Goal: Task Accomplishment & Management: Complete application form

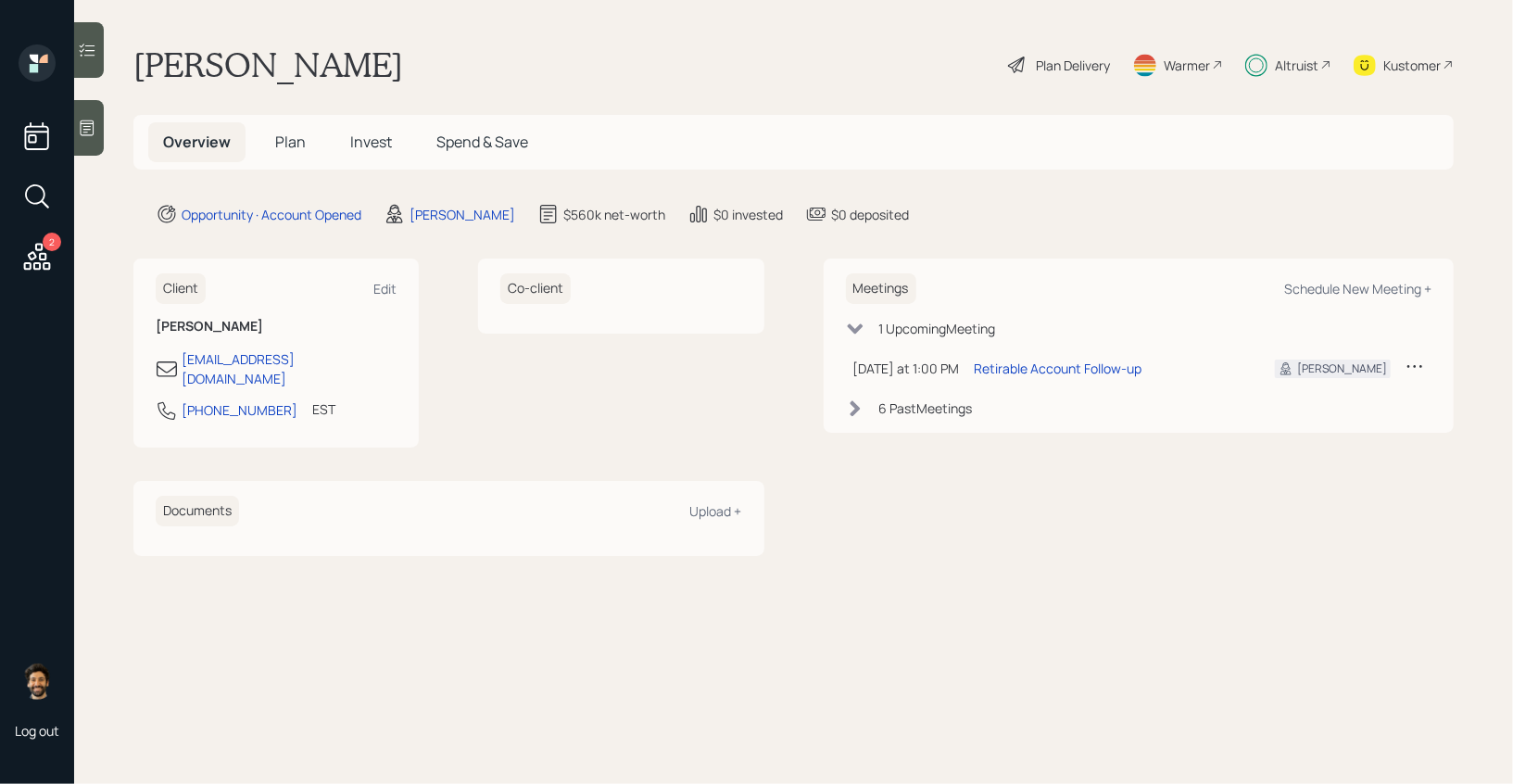
click at [354, 144] on span "Invest" at bounding box center [371, 142] width 42 height 20
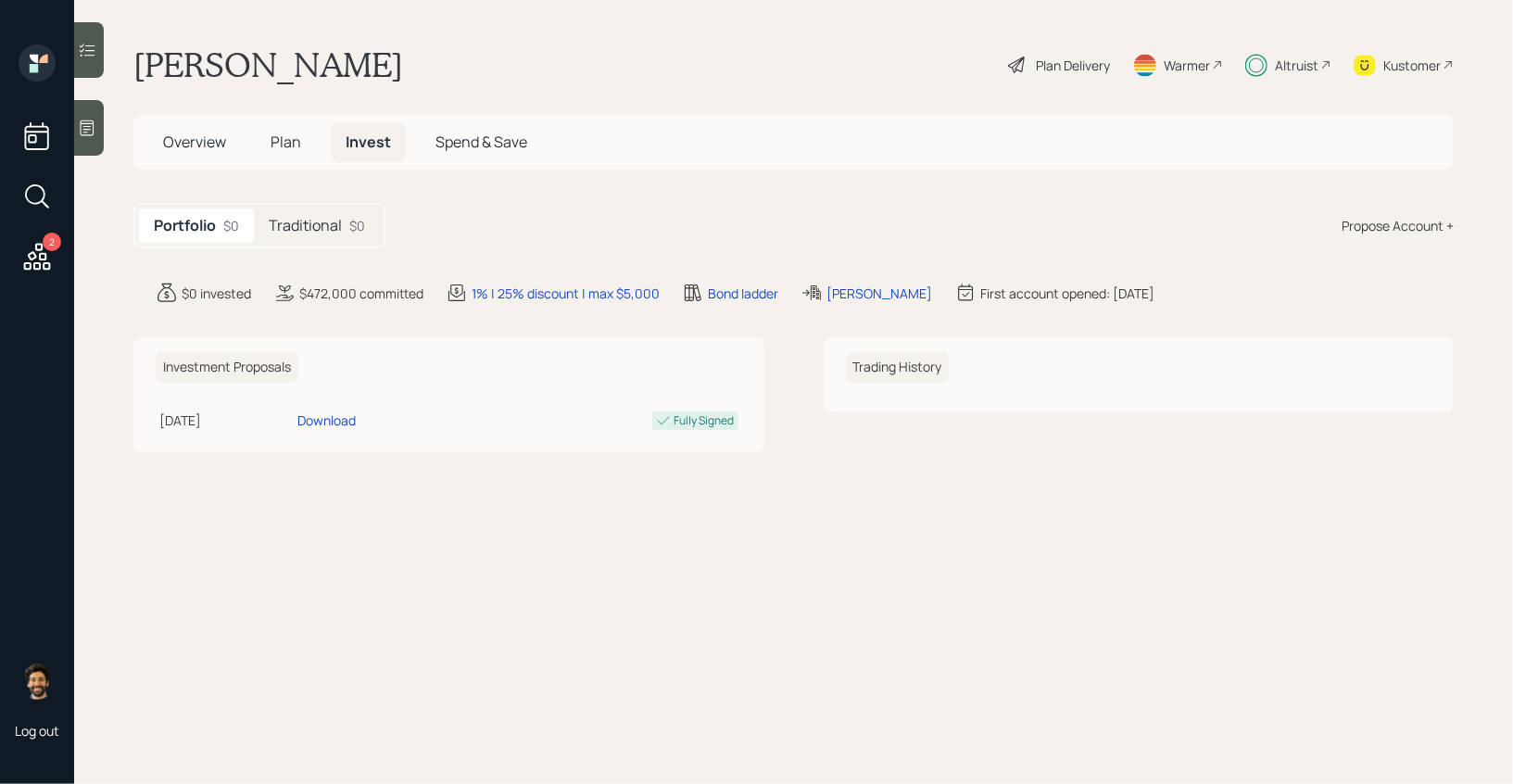
click at [335, 230] on h5 "Traditional" at bounding box center [305, 225] width 73 height 18
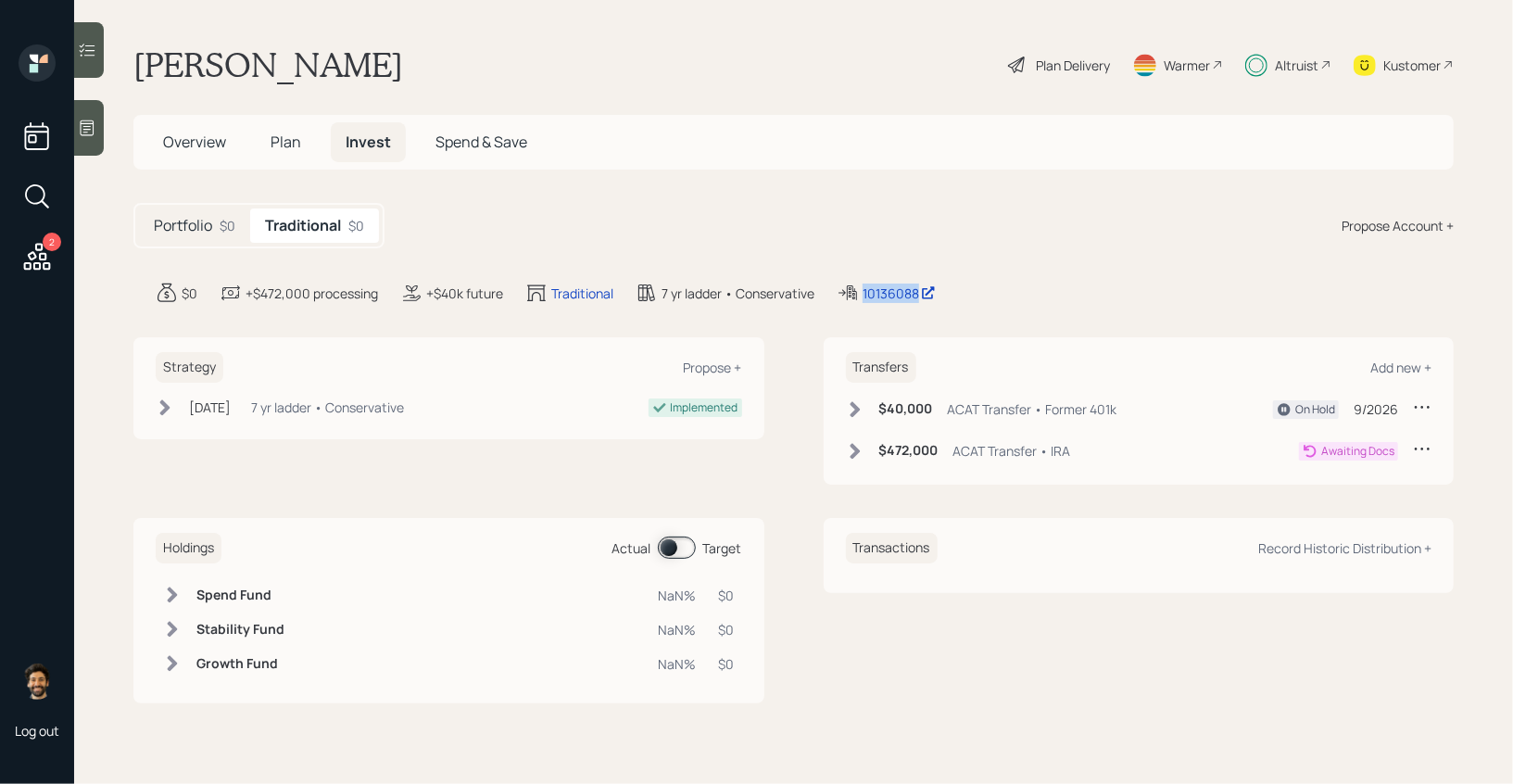
drag, startPoint x: 921, startPoint y: 294, endPoint x: 829, endPoint y: 294, distance: 92.0
click at [829, 294] on div "$0 +$472,000 processing +$40k future Traditional 7 yr ladder • Conservative 101…" at bounding box center [805, 293] width 1298 height 22
copy div "10136088"
click at [199, 229] on h5 "Portfolio" at bounding box center [183, 225] width 59 height 18
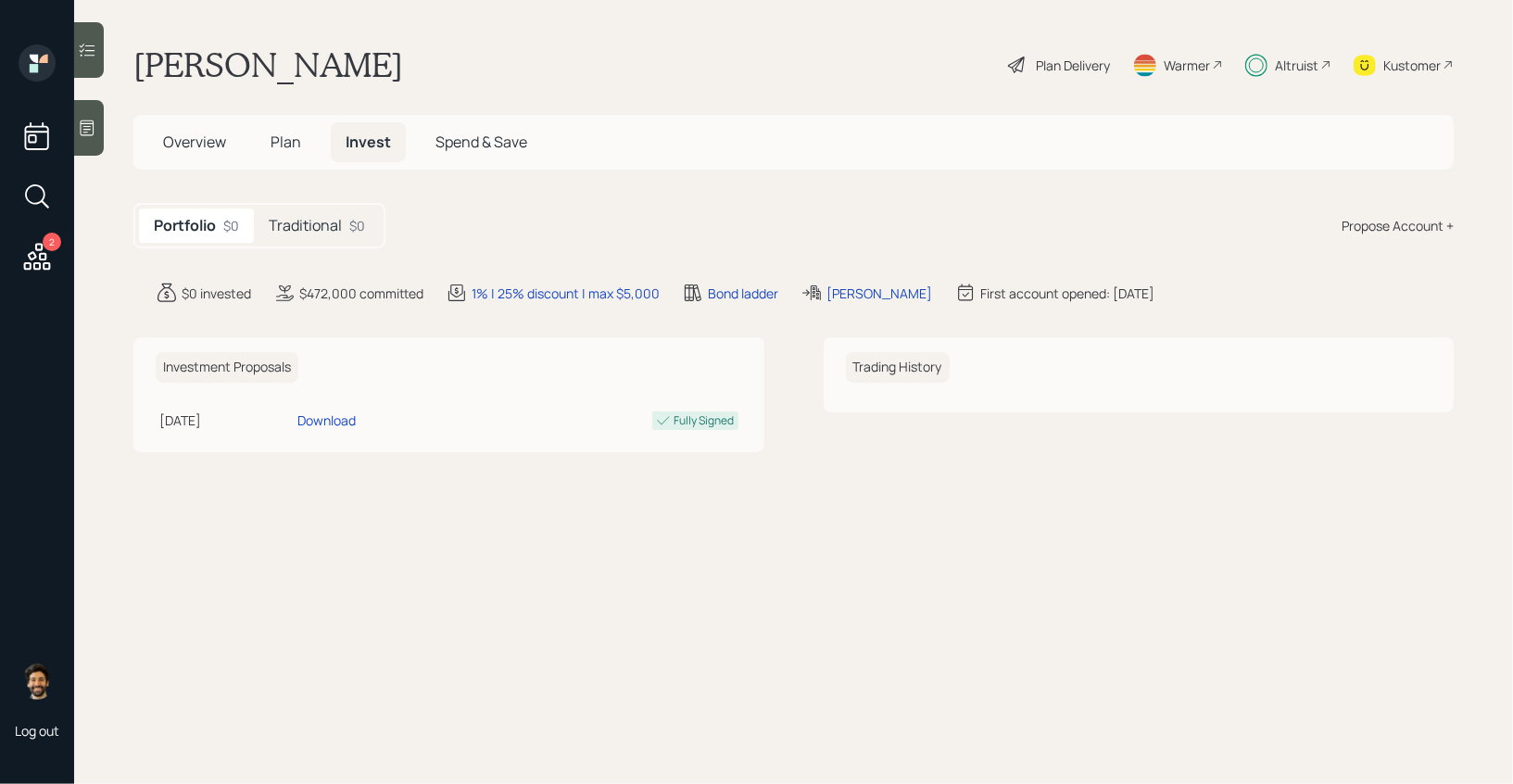
click at [283, 138] on span "Plan" at bounding box center [285, 142] width 31 height 20
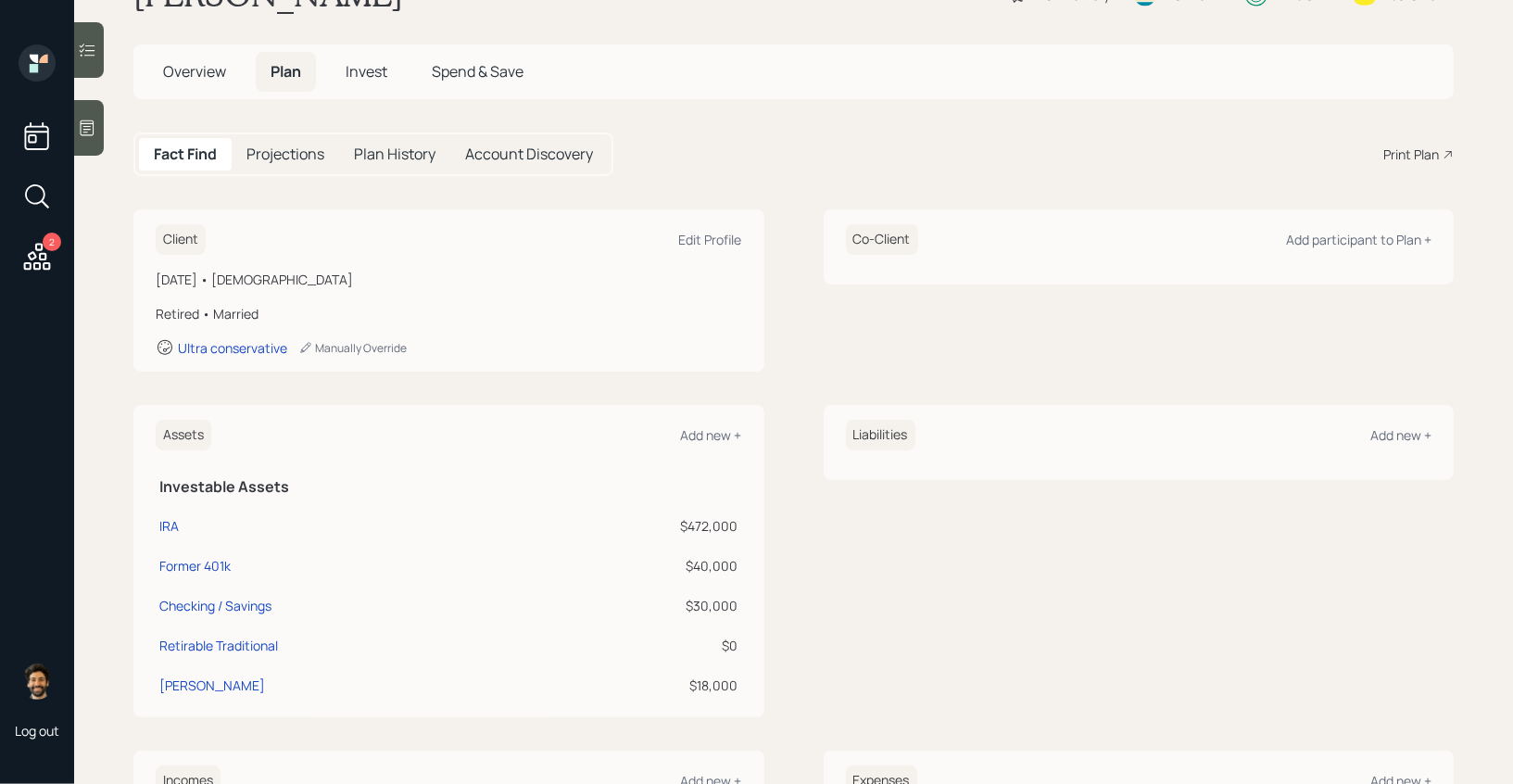
scroll to position [59, 0]
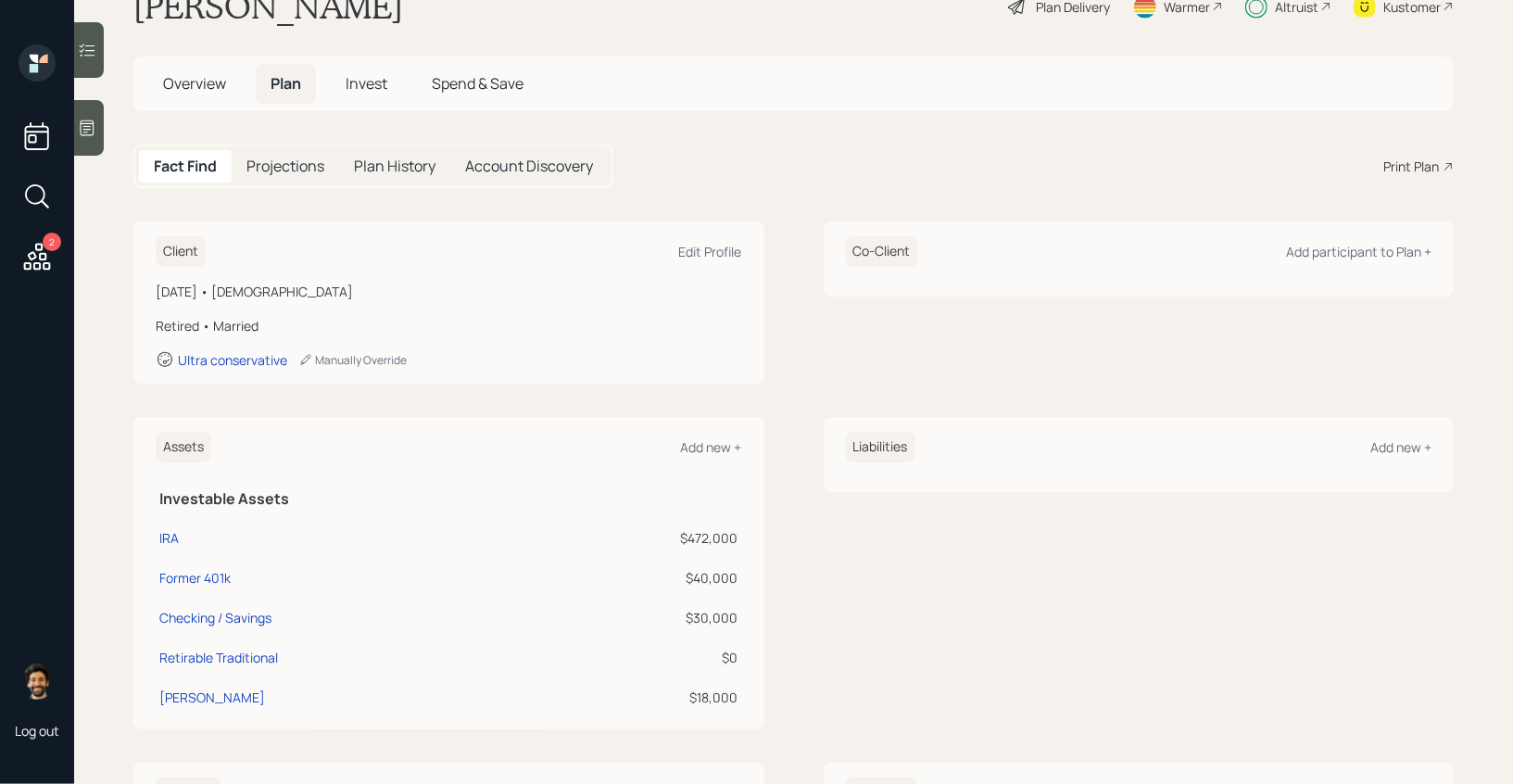
click at [375, 64] on h5 "Invest" at bounding box center [366, 84] width 72 height 40
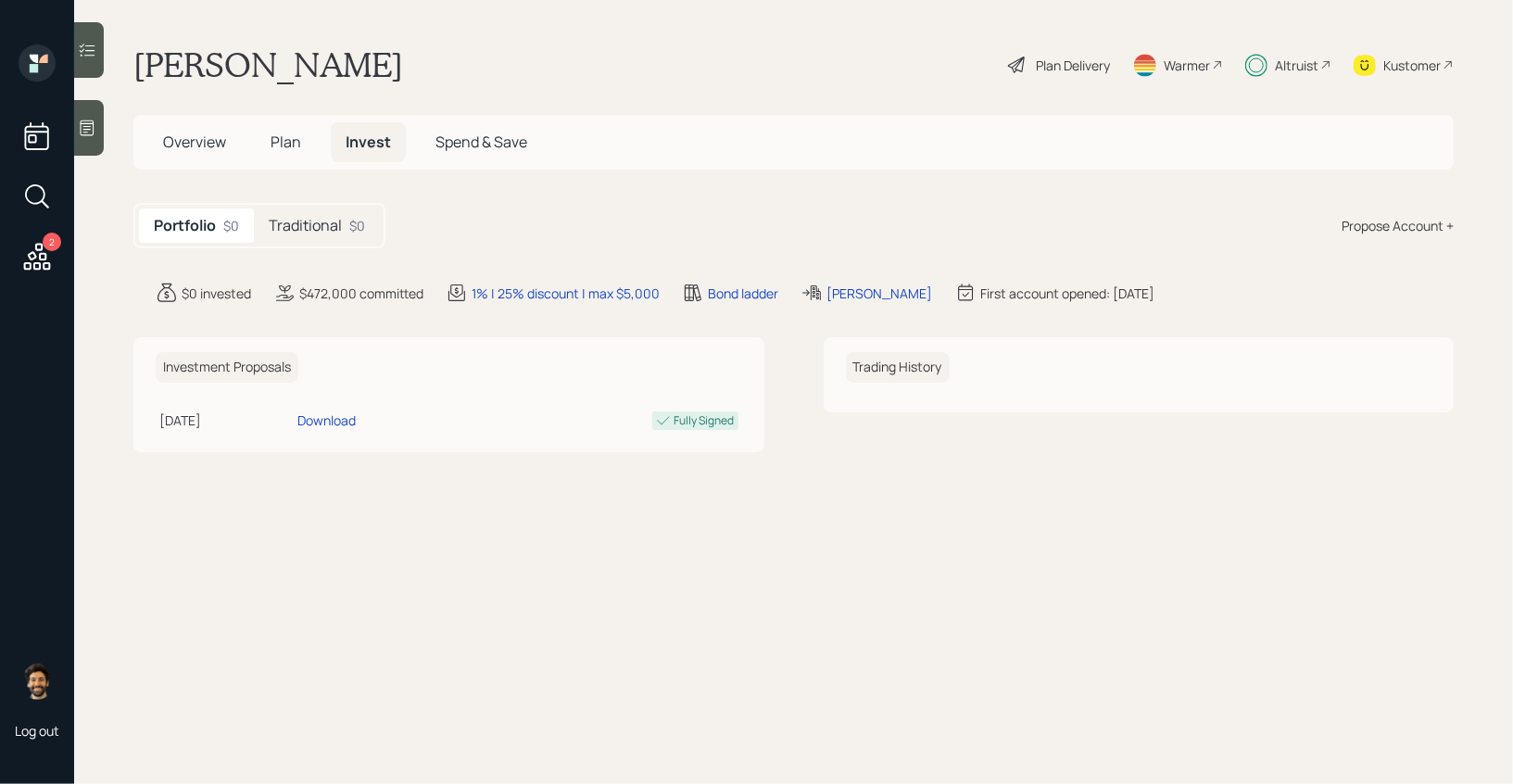
click at [317, 224] on h5 "Traditional" at bounding box center [305, 225] width 73 height 18
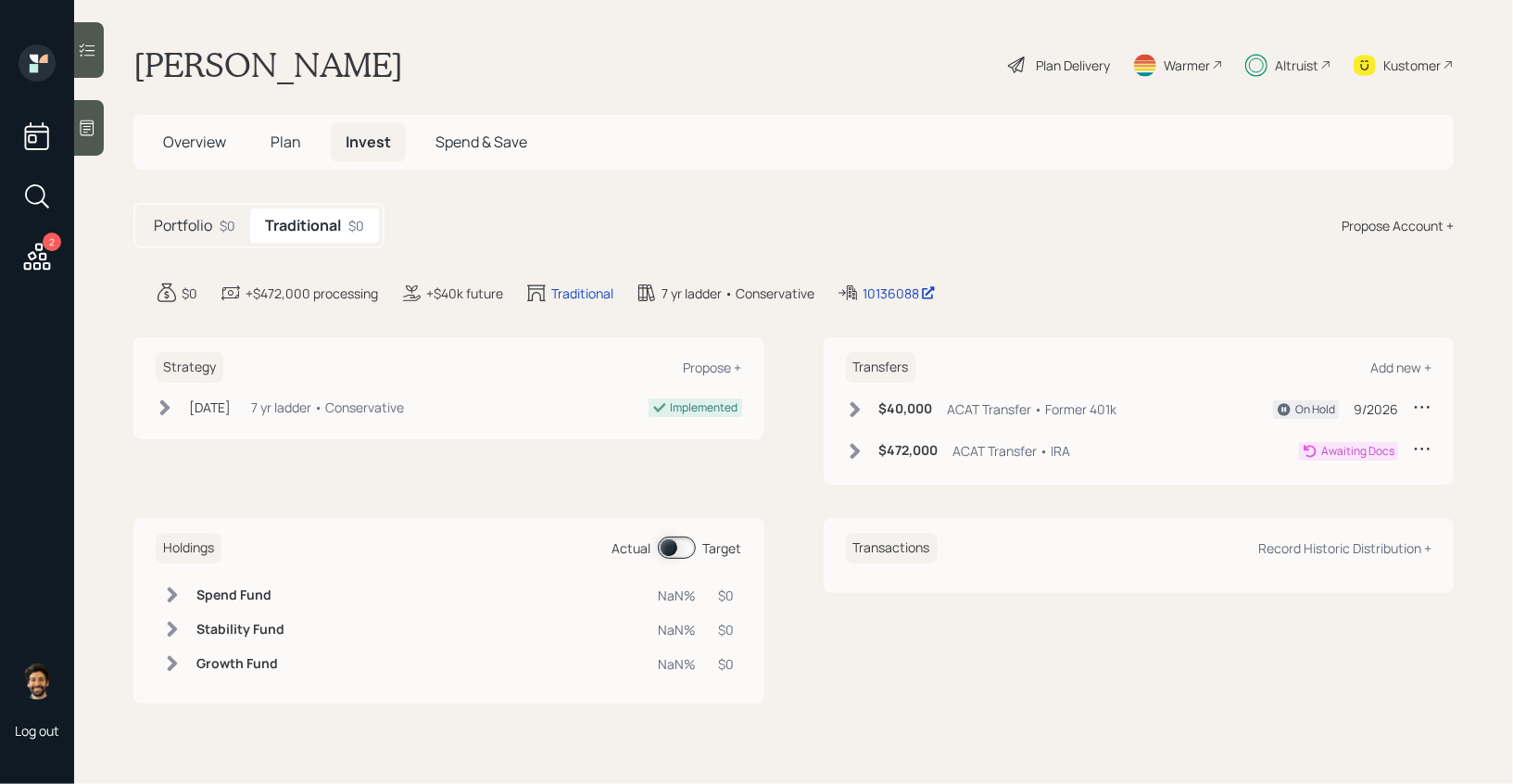
click at [855, 451] on icon at bounding box center [854, 451] width 10 height 16
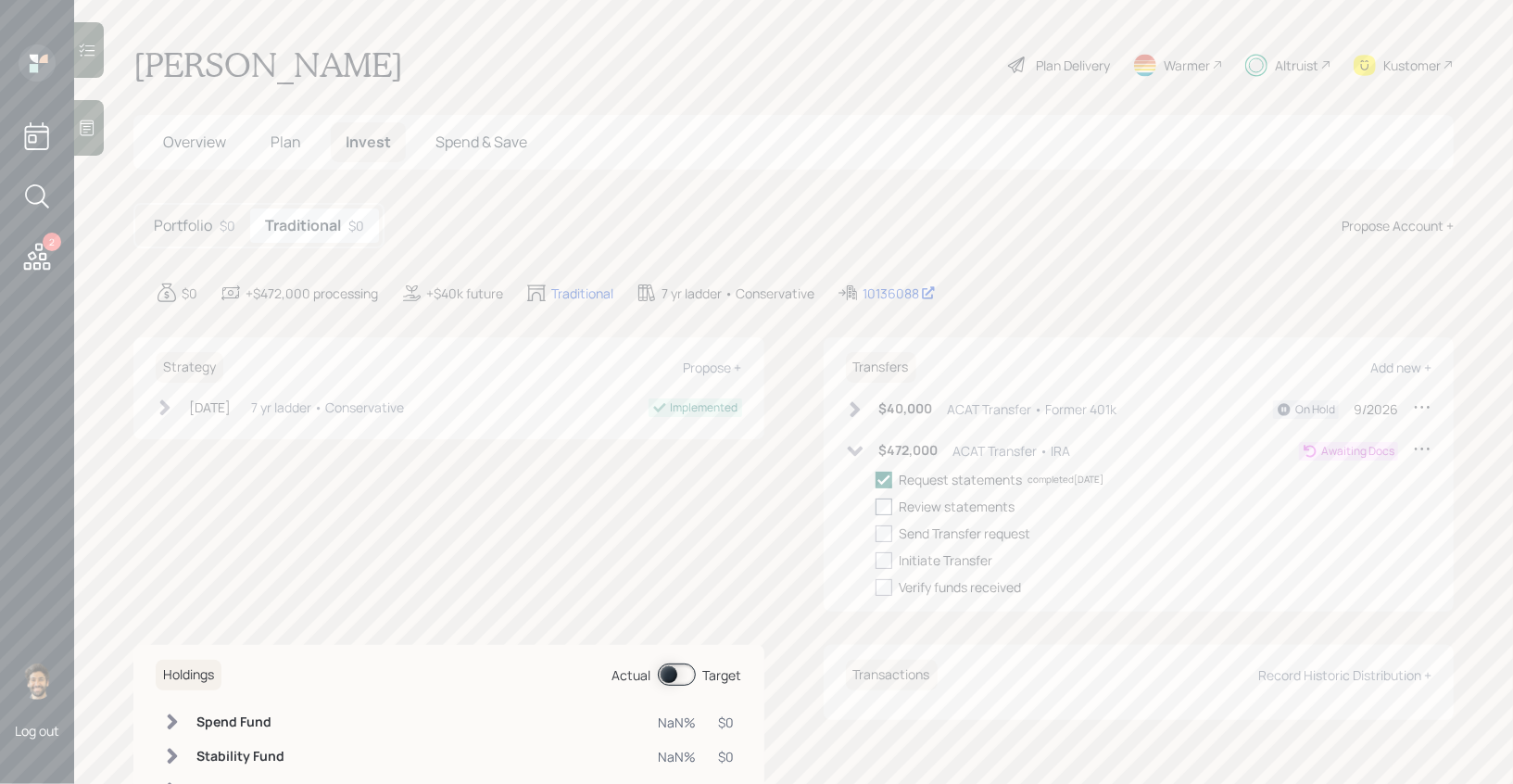
click at [888, 506] on div at bounding box center [884, 507] width 17 height 17
click at [875, 506] on input "checkbox" at bounding box center [875, 505] width 1 height 1
checkbox input "true"
click at [1398, 225] on div "Propose Account +" at bounding box center [1398, 225] width 112 height 20
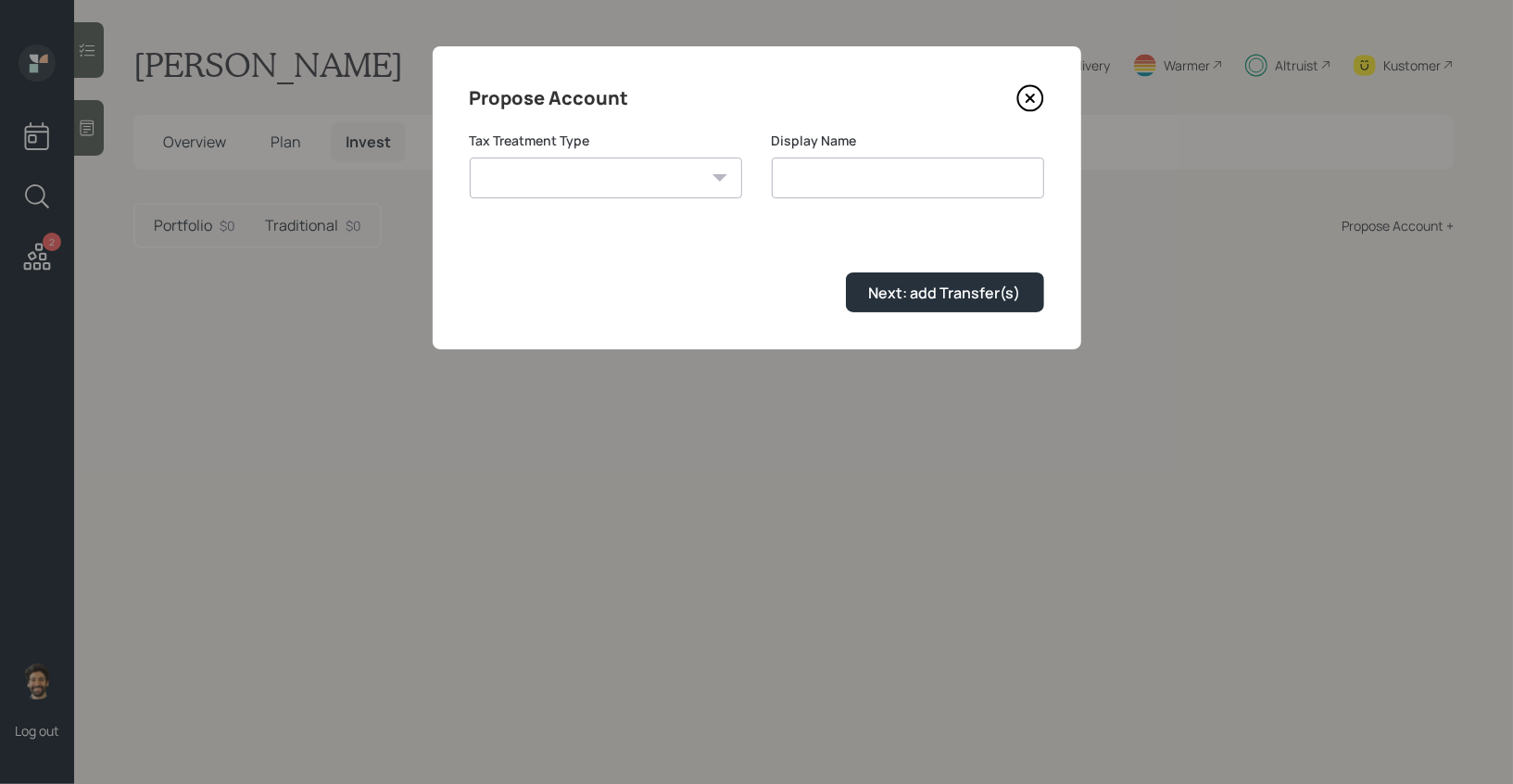
click at [551, 176] on select "[PERSON_NAME] Taxable Traditional" at bounding box center [606, 178] width 272 height 41
select select "[PERSON_NAME]"
click at [470, 158] on select "[PERSON_NAME] Taxable Traditional" at bounding box center [606, 178] width 272 height 41
type input "[PERSON_NAME]"
click at [929, 285] on div "Next: add Transfer(s)" at bounding box center [945, 293] width 152 height 20
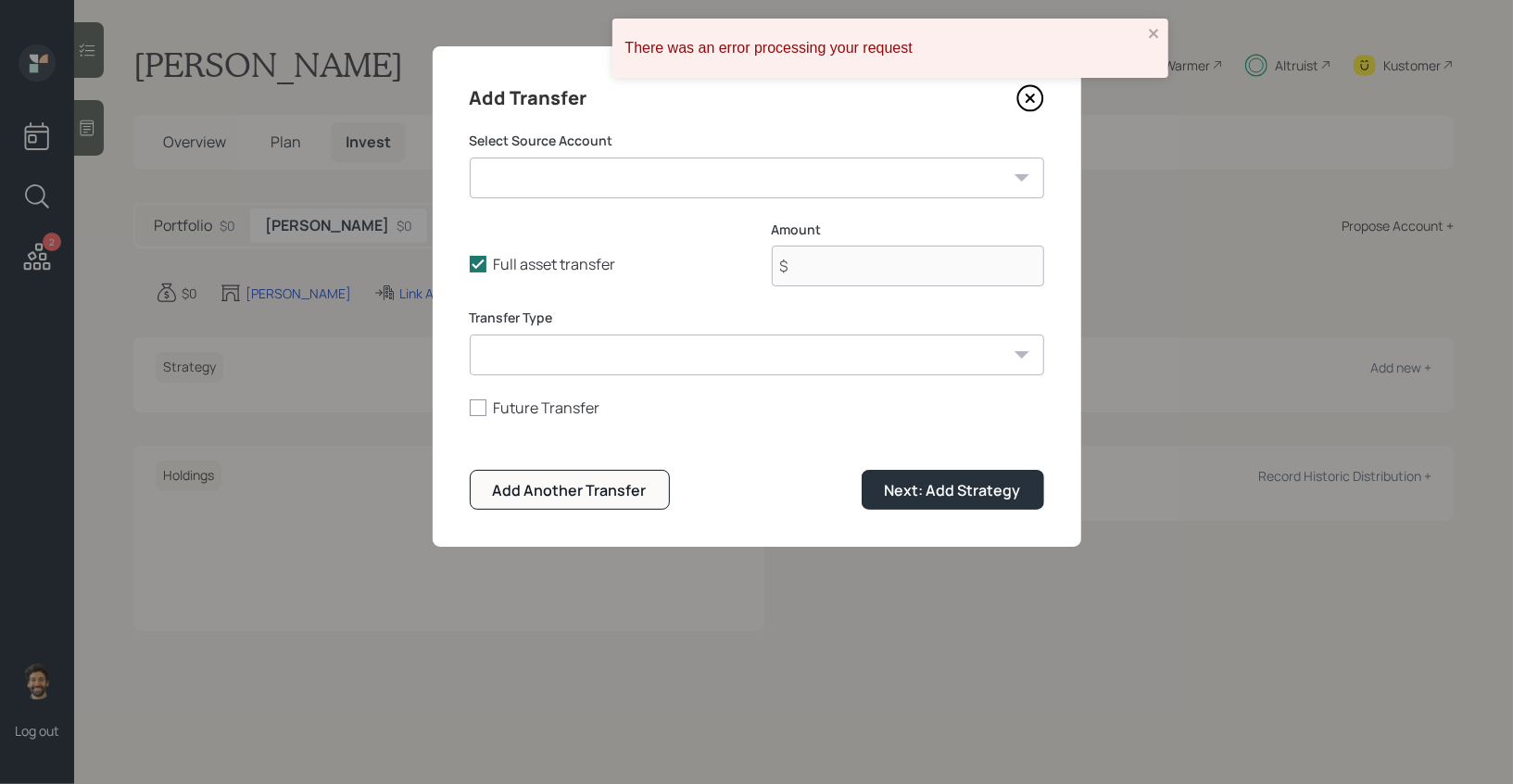
click at [573, 189] on select "IRA ($472,000 | IRA) Former 401k ($40,000 | 401(k)) Checking / Savings ($30,000…" at bounding box center [757, 178] width 574 height 41
select select "b582e7ed-a905-4cfe-bdfc-8a279b02569b"
click at [470, 158] on select "IRA ($472,000 | IRA) Former 401k ($40,000 | 401(k)) Checking / Savings ($30,000…" at bounding box center [757, 178] width 574 height 41
type input "$ 18,000"
click at [542, 355] on select "ACAT Transfer Non ACAT Transfer Capitalize Rollover Rollover Deposit" at bounding box center [757, 355] width 574 height 41
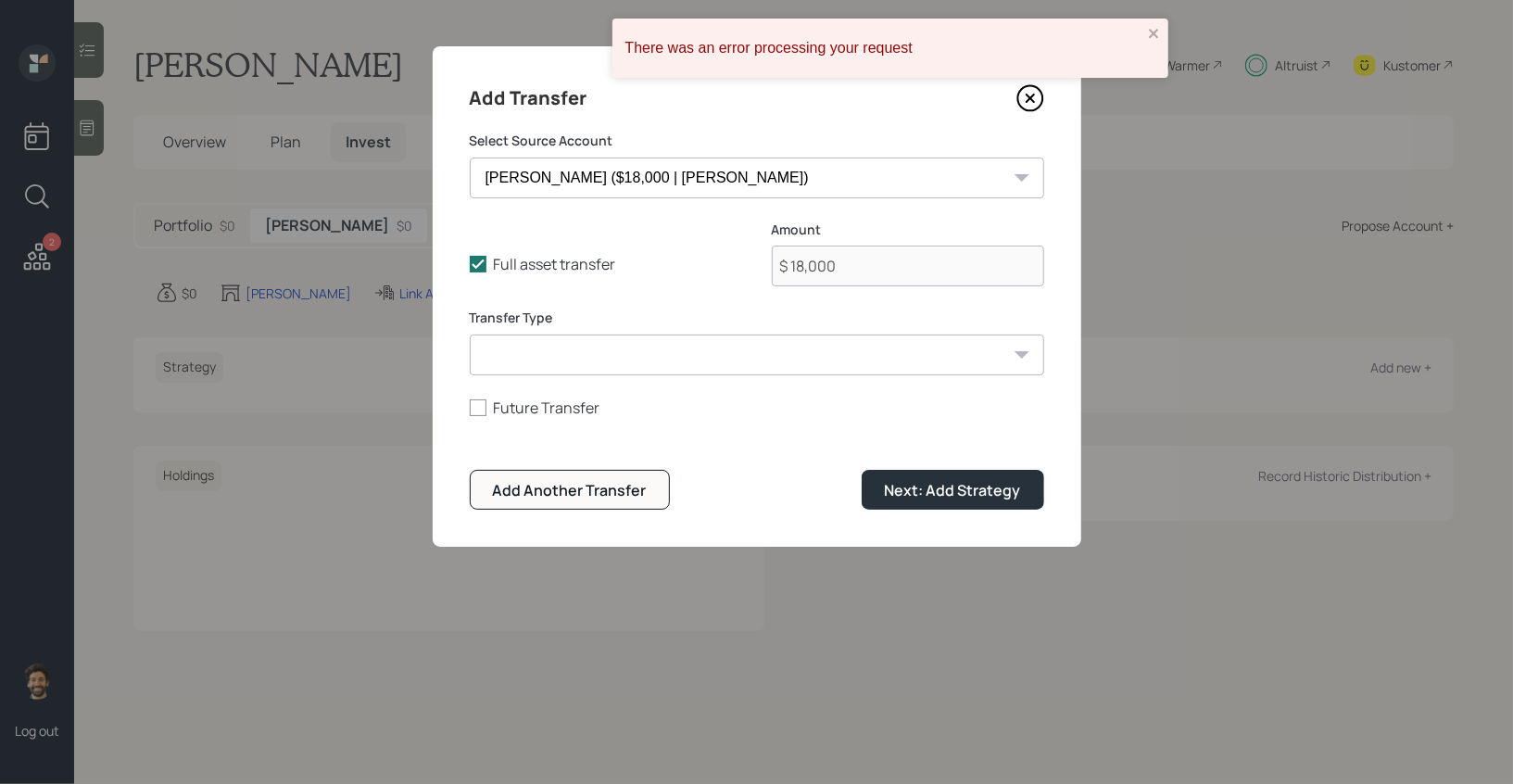
select select "acat_transfer"
click at [470, 334] on select "ACAT Transfer Non ACAT Transfer Capitalize Rollover Rollover Deposit" at bounding box center [757, 355] width 574 height 41
click at [914, 492] on div "Next: Add Strategy" at bounding box center [953, 490] width 137 height 20
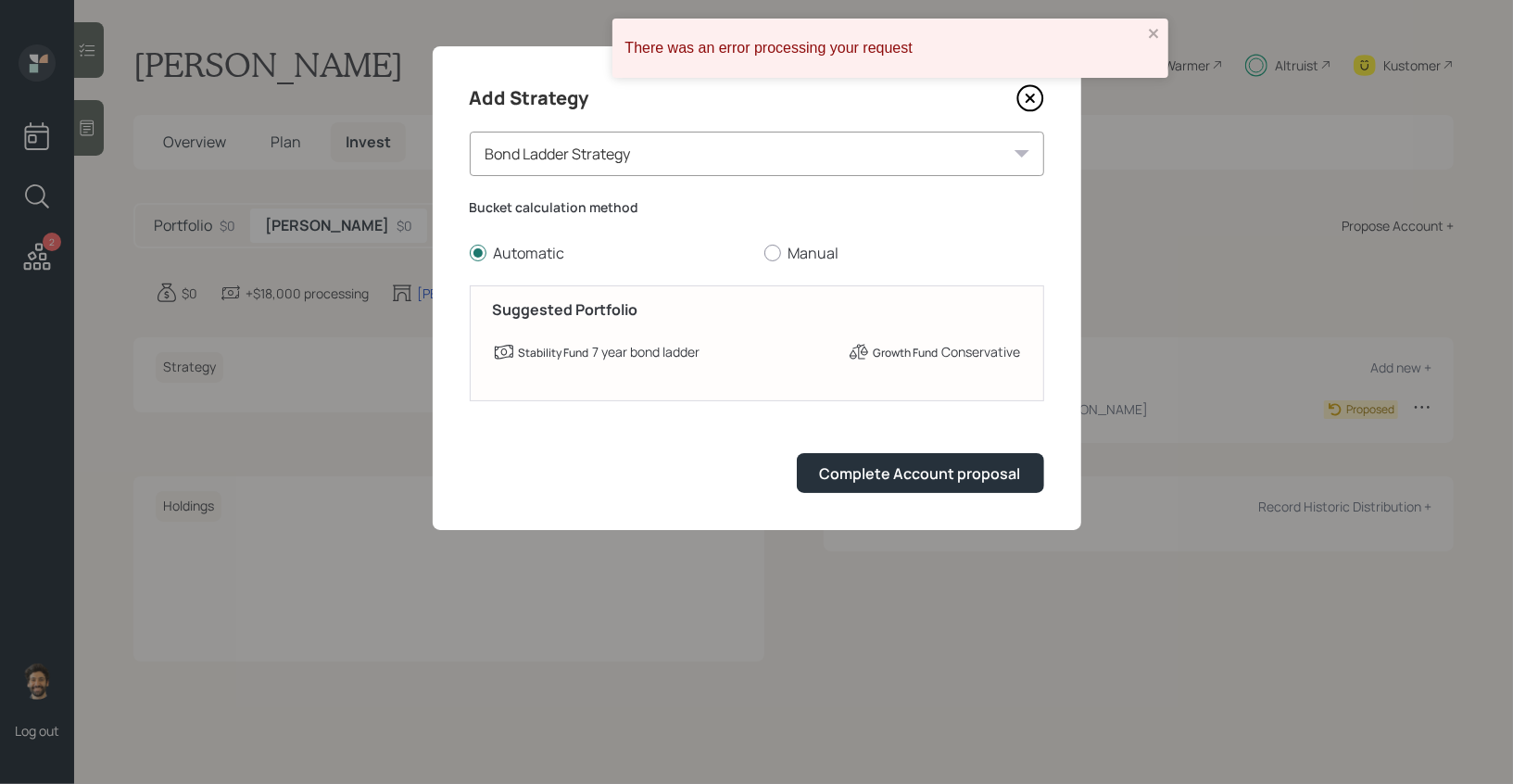
click at [912, 494] on div "Add Strategy Bond Ladder Strategy Bucket calculation method Automatic Manual Su…" at bounding box center [757, 288] width 649 height 484
click at [888, 485] on button "Complete Account proposal" at bounding box center [921, 473] width 247 height 40
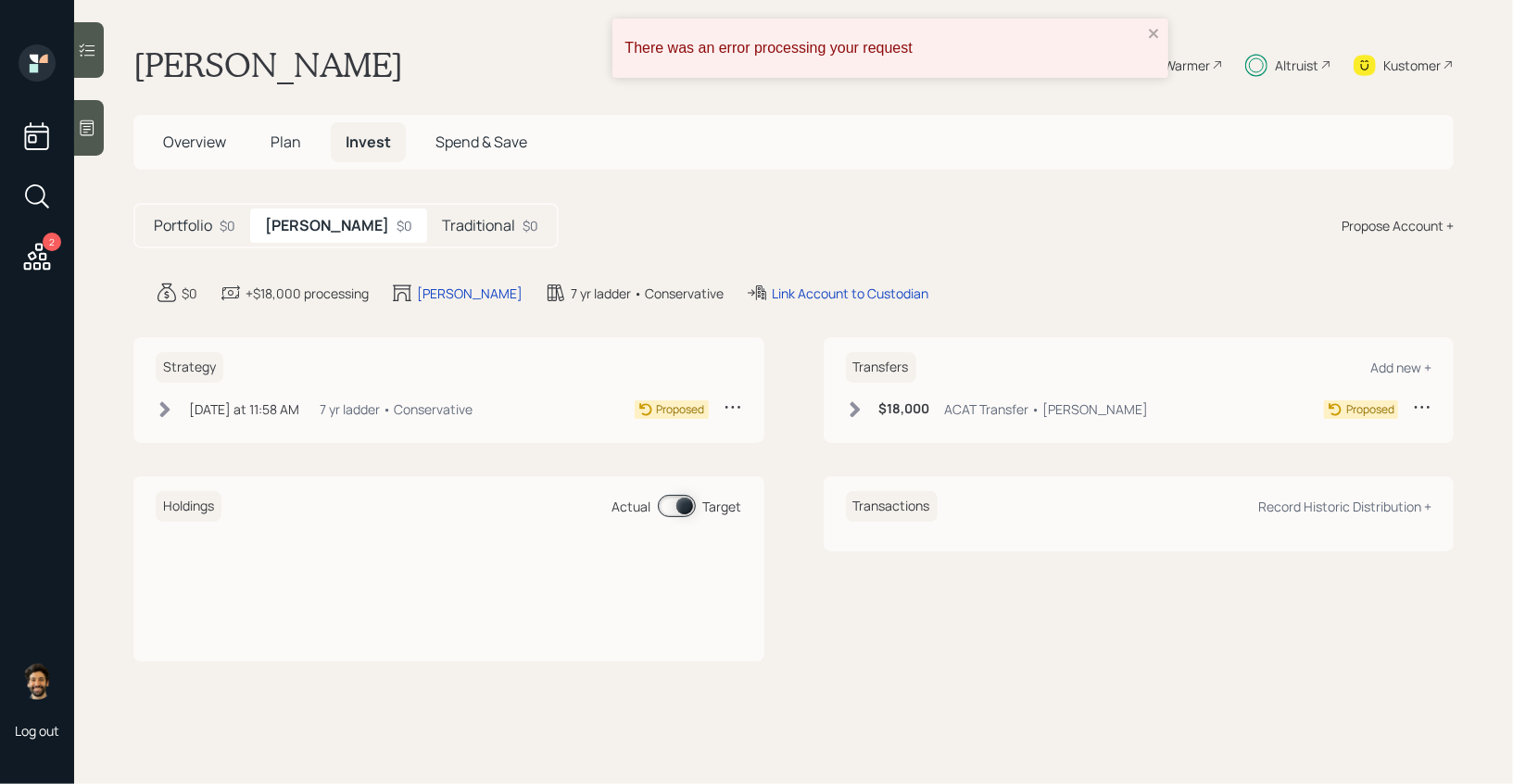
click at [442, 218] on h5 "Traditional" at bounding box center [479, 225] width 73 height 18
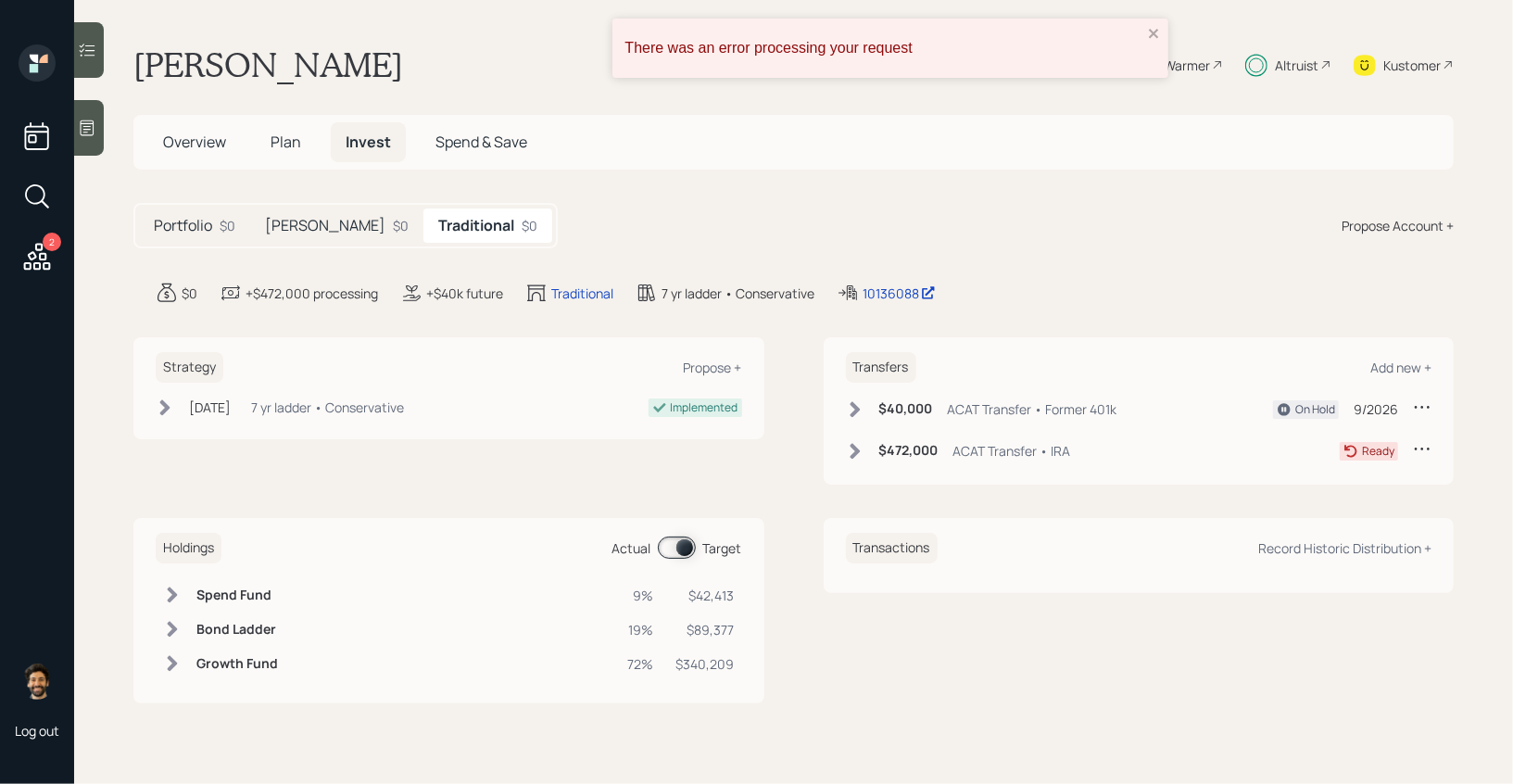
click at [286, 230] on h5 "[PERSON_NAME]" at bounding box center [325, 225] width 121 height 18
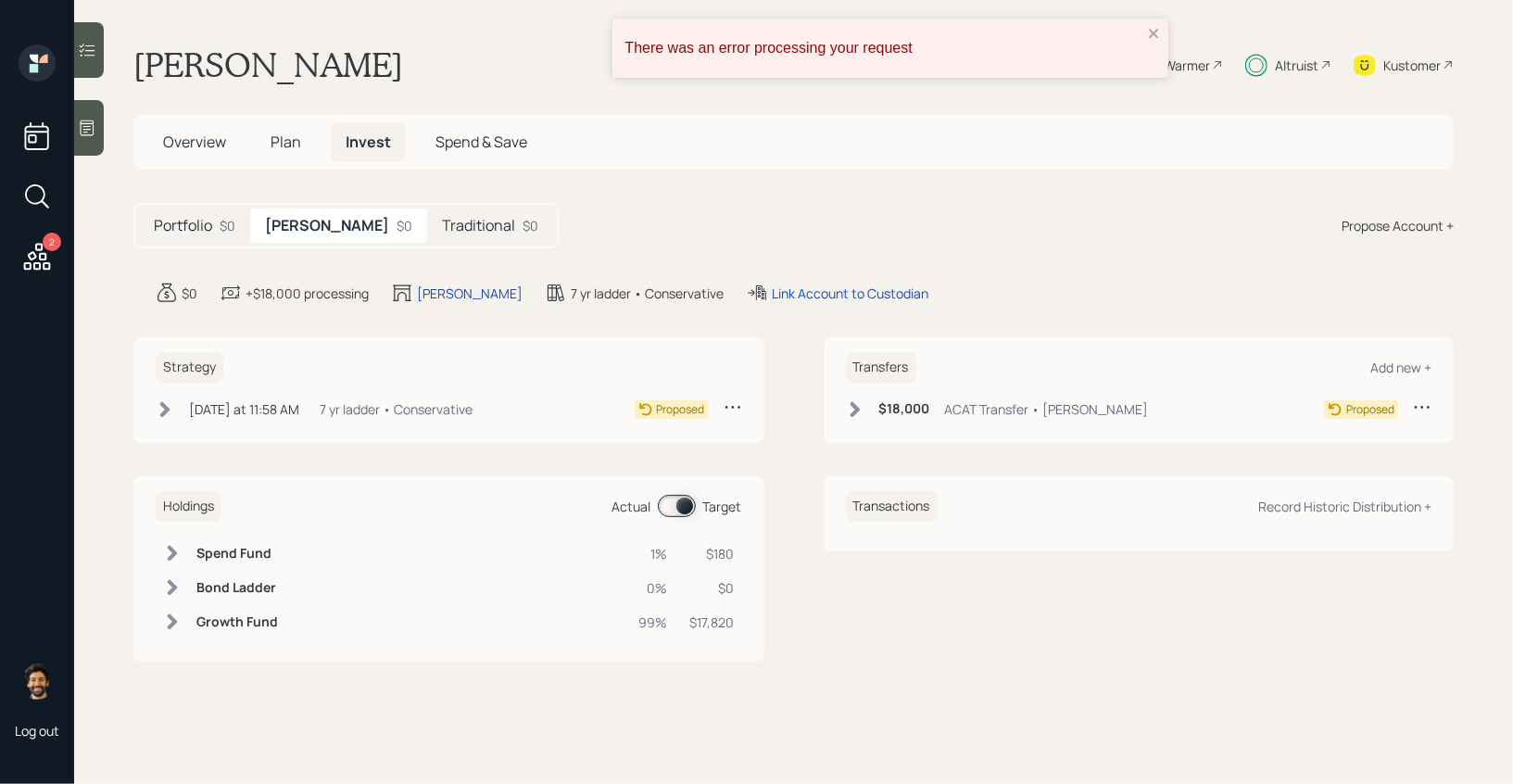
click at [868, 423] on div "$18,000 ACAT Transfer • [PERSON_NAME] Proposed" at bounding box center [1138, 412] width 586 height 31
click at [850, 411] on icon at bounding box center [855, 410] width 19 height 19
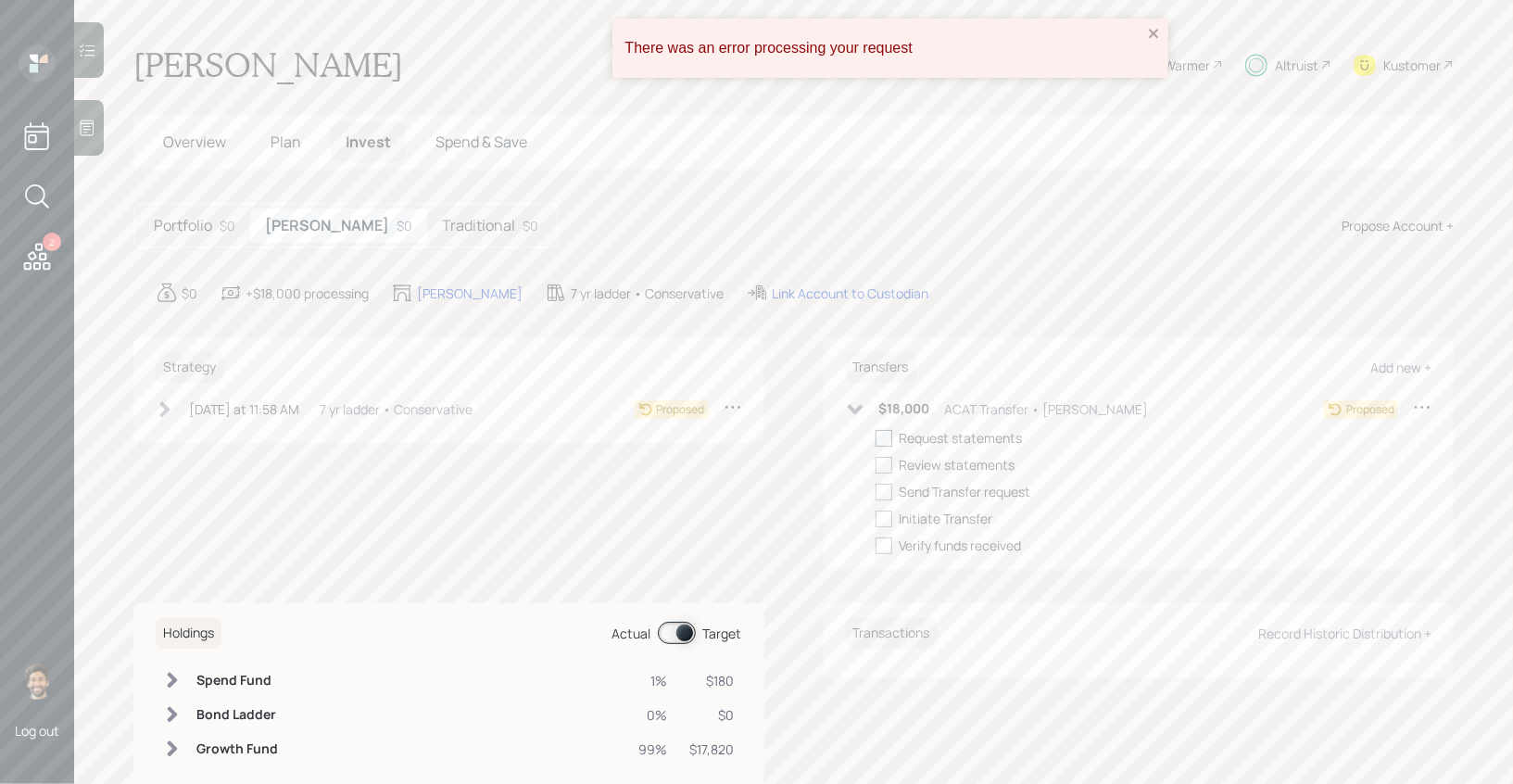
click at [887, 432] on div at bounding box center [884, 438] width 17 height 17
click at [875, 438] on input "checkbox" at bounding box center [875, 438] width 1 height 1
checkbox input "true"
click at [887, 458] on div at bounding box center [884, 465] width 17 height 17
click at [875, 464] on input "checkbox" at bounding box center [875, 464] width 1 height 1
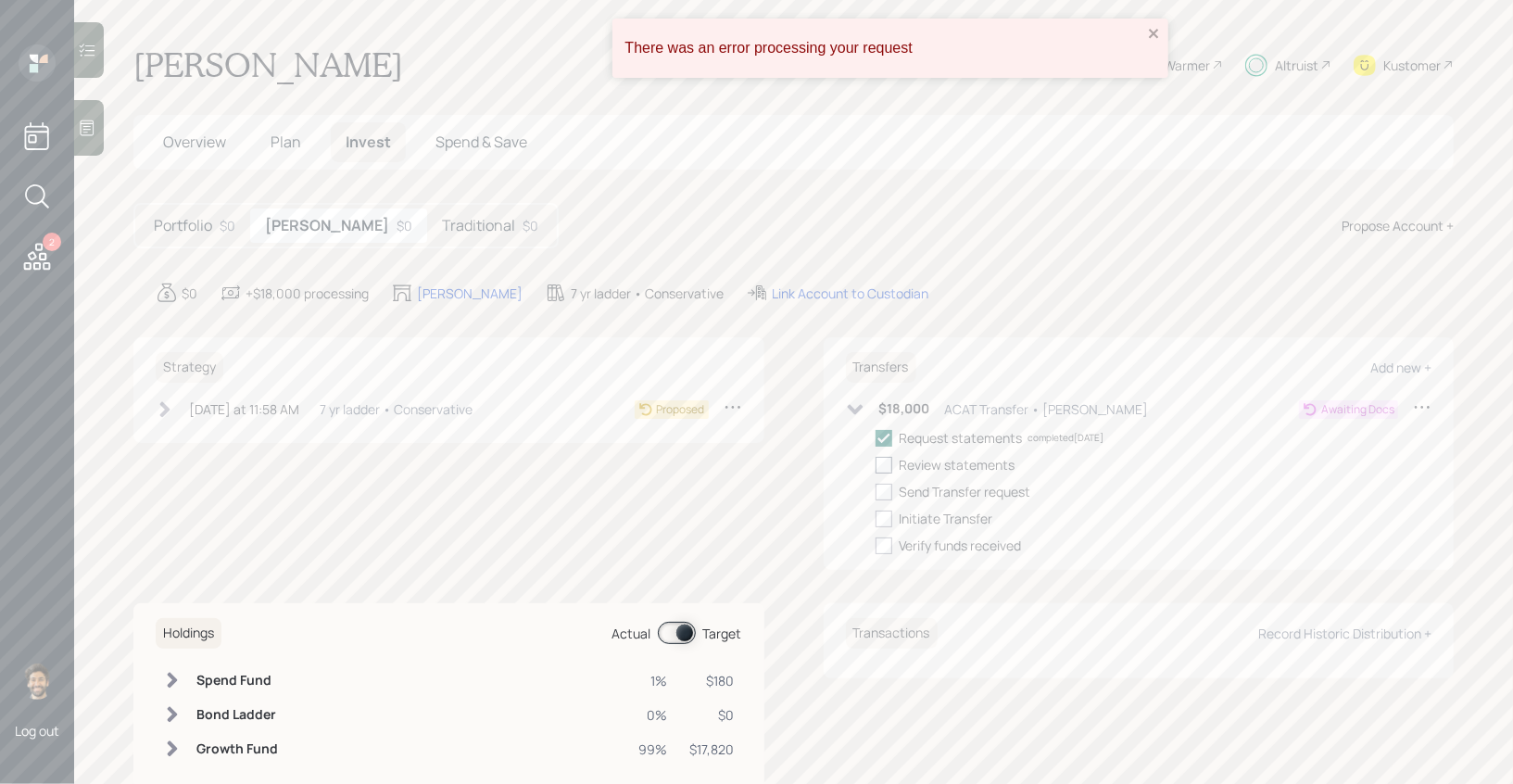
checkbox input "true"
click at [1154, 35] on icon "close" at bounding box center [1154, 33] width 9 height 9
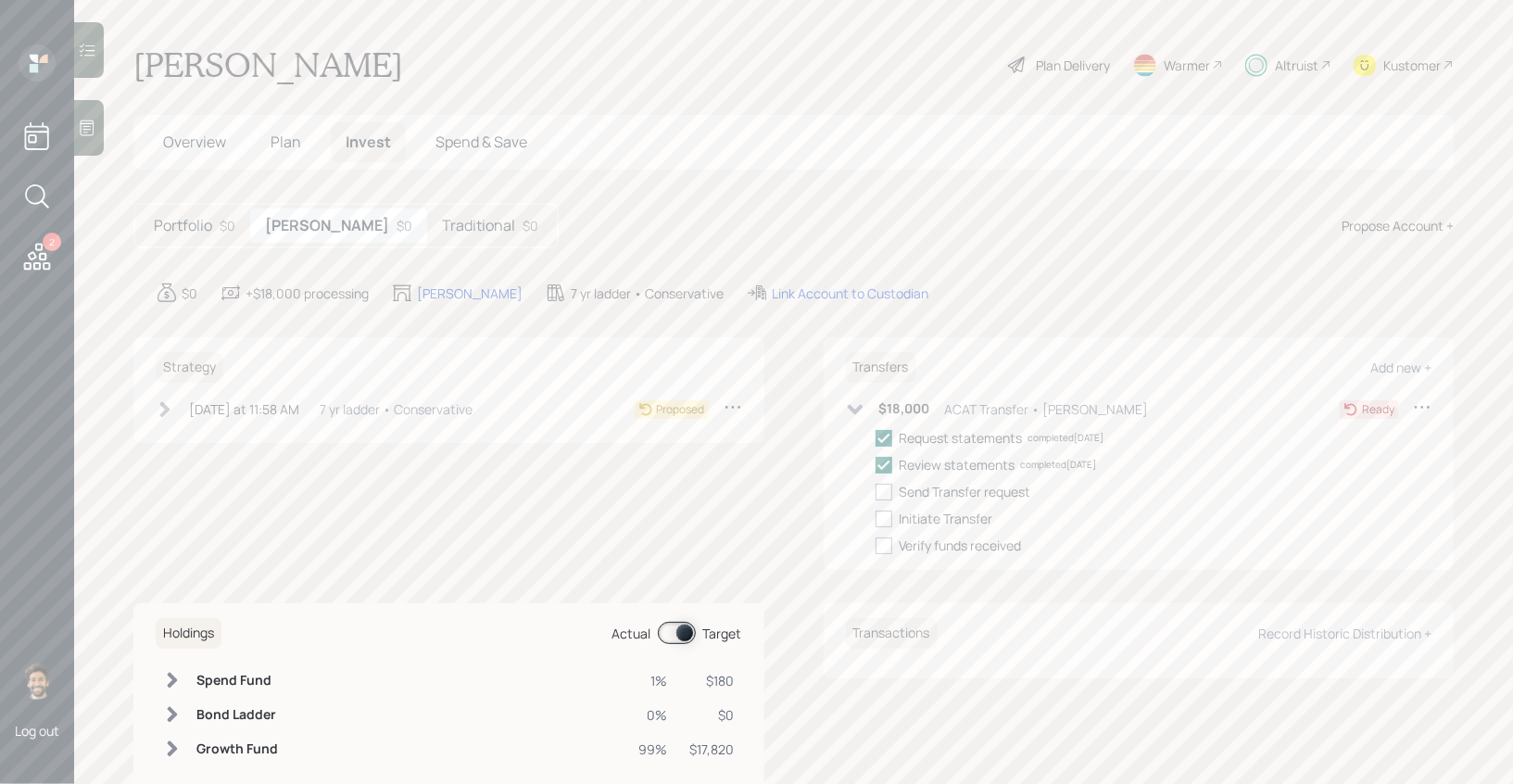
click at [442, 229] on h5 "Traditional" at bounding box center [479, 225] width 73 height 18
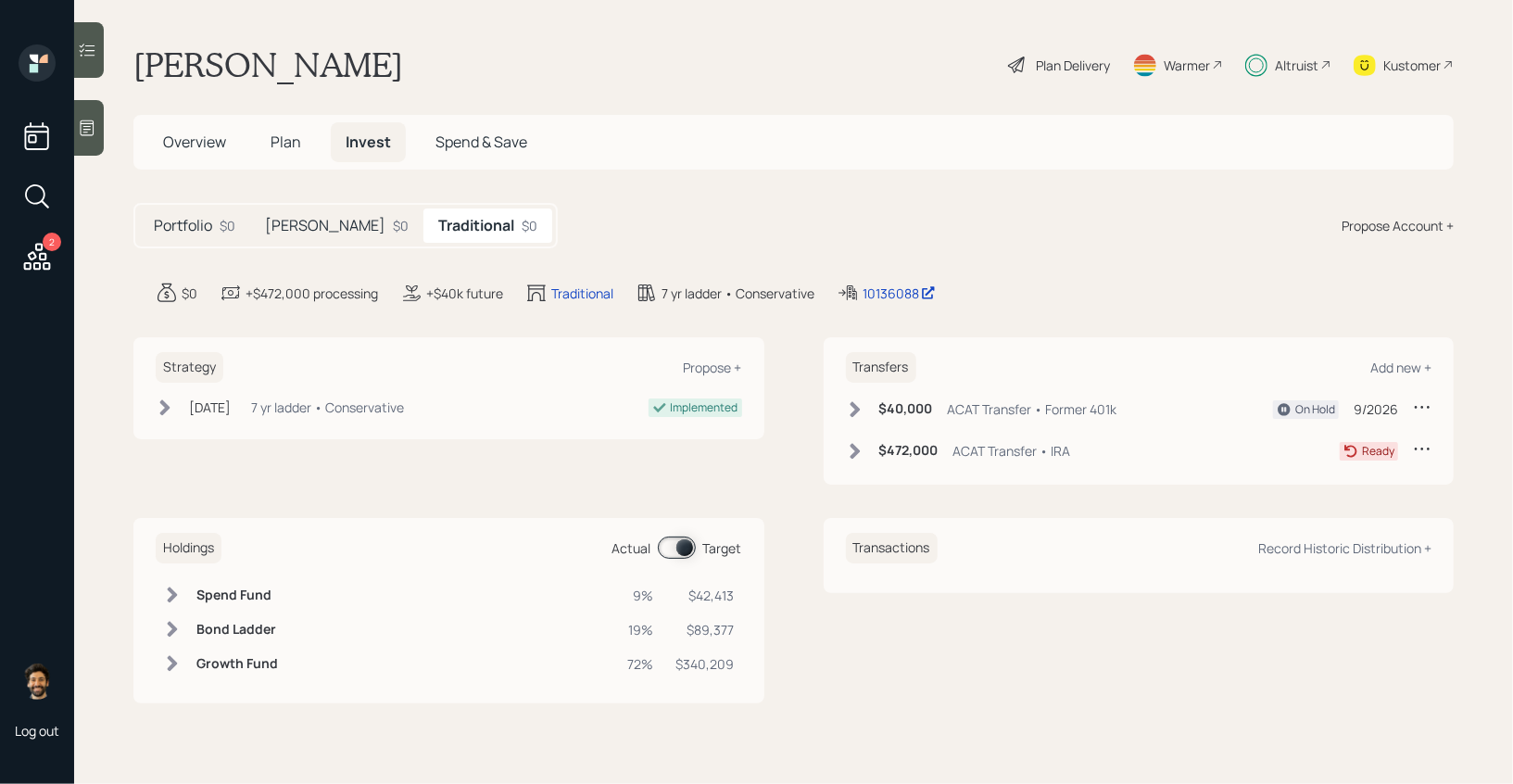
click at [863, 453] on icon at bounding box center [855, 451] width 19 height 19
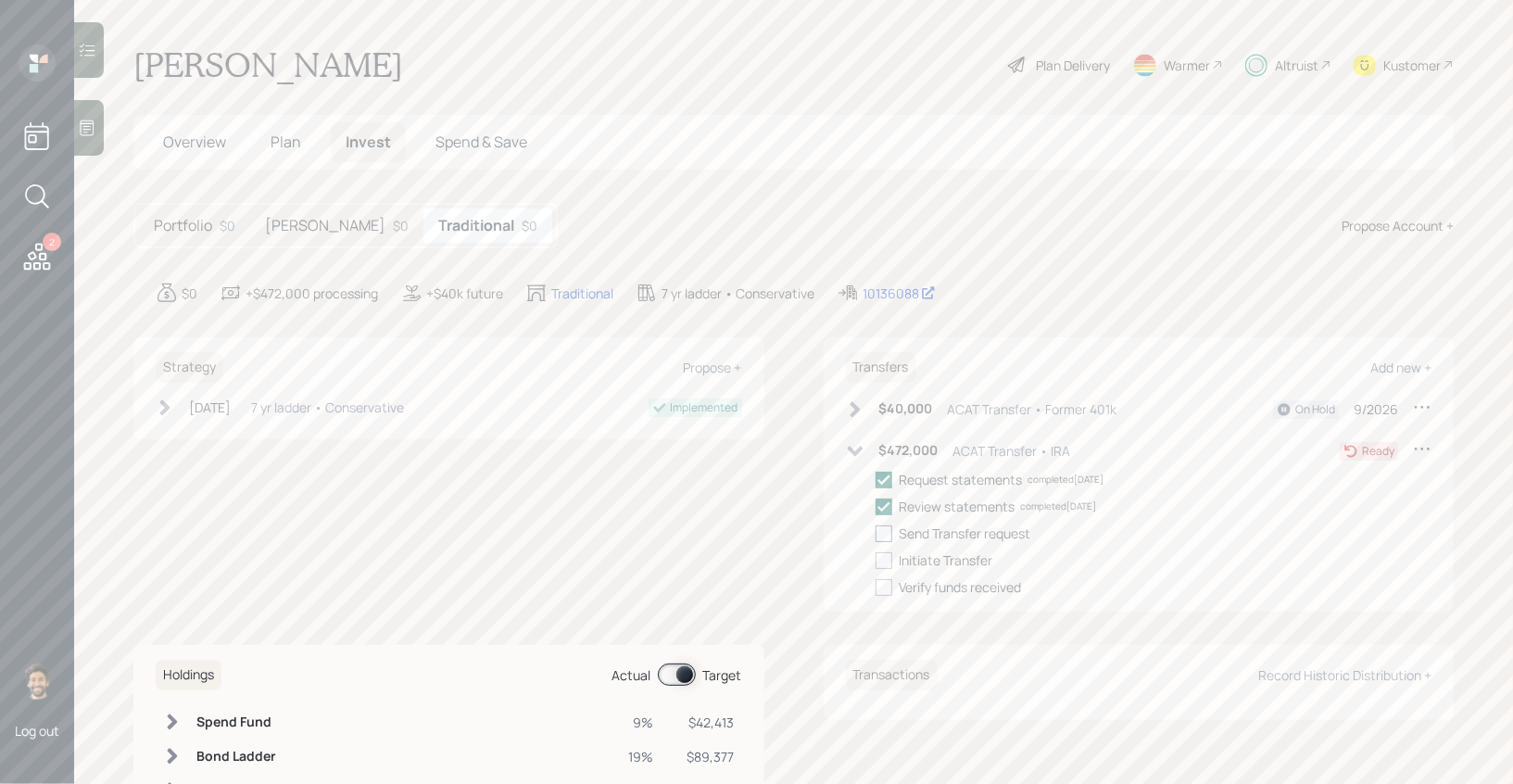
click at [888, 531] on div at bounding box center [884, 533] width 17 height 17
click at [875, 532] on input "checkbox" at bounding box center [875, 532] width 1 height 1
checkbox input "true"
